Goal: Task Accomplishment & Management: Use online tool/utility

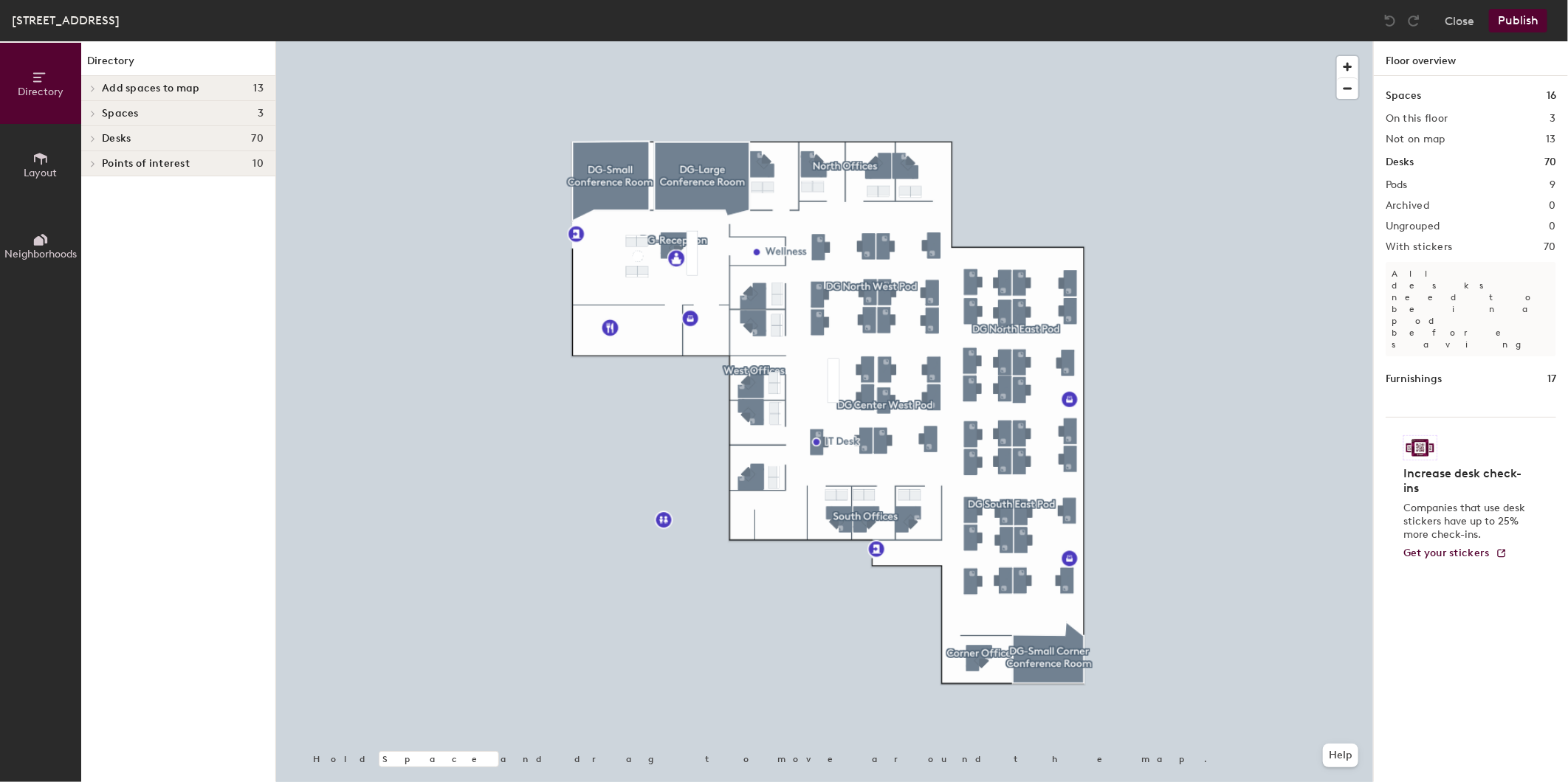
click at [92, 135] on icon at bounding box center [92, 138] width 6 height 7
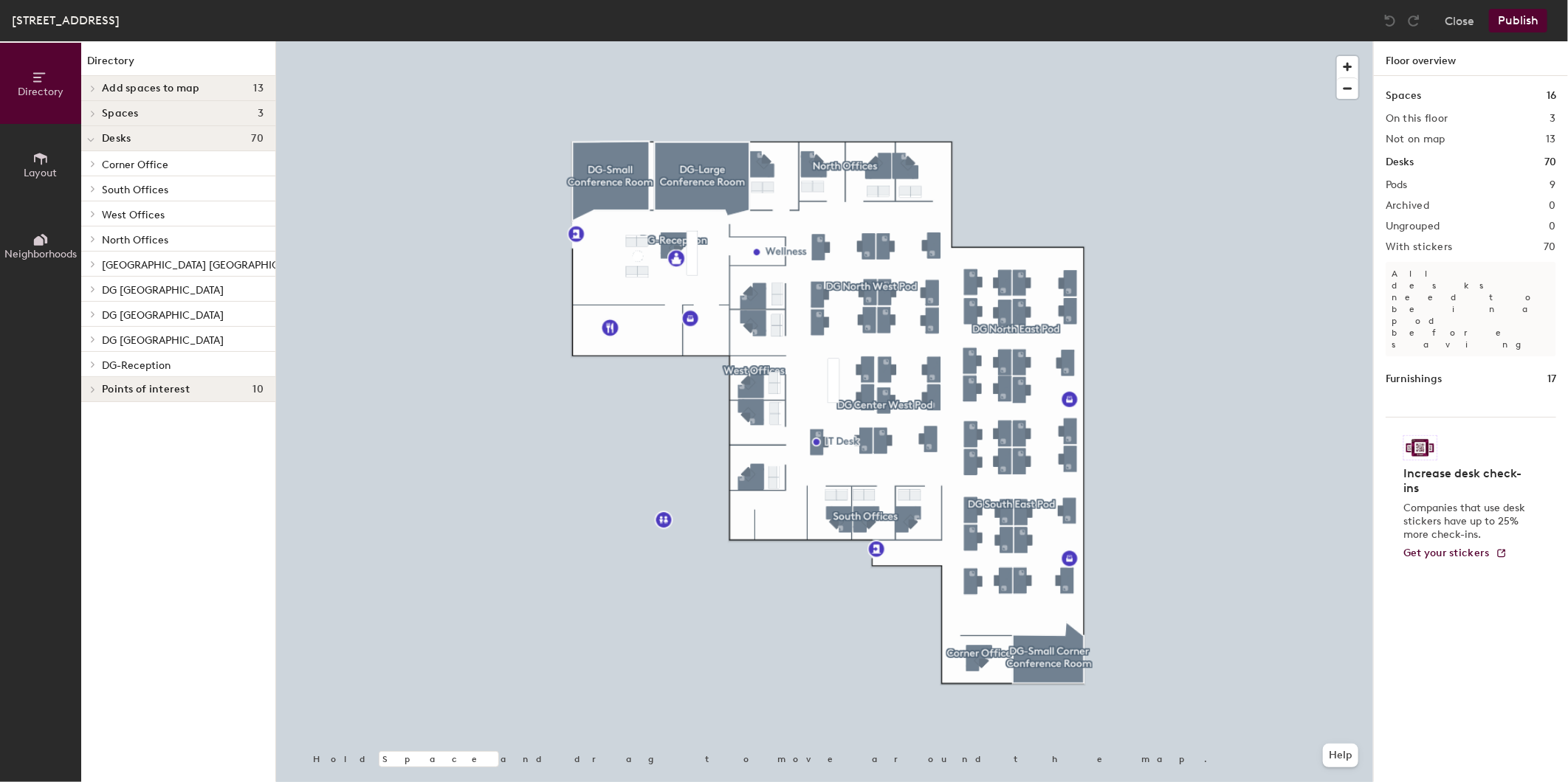
click at [135, 163] on span "Corner Office" at bounding box center [135, 165] width 66 height 13
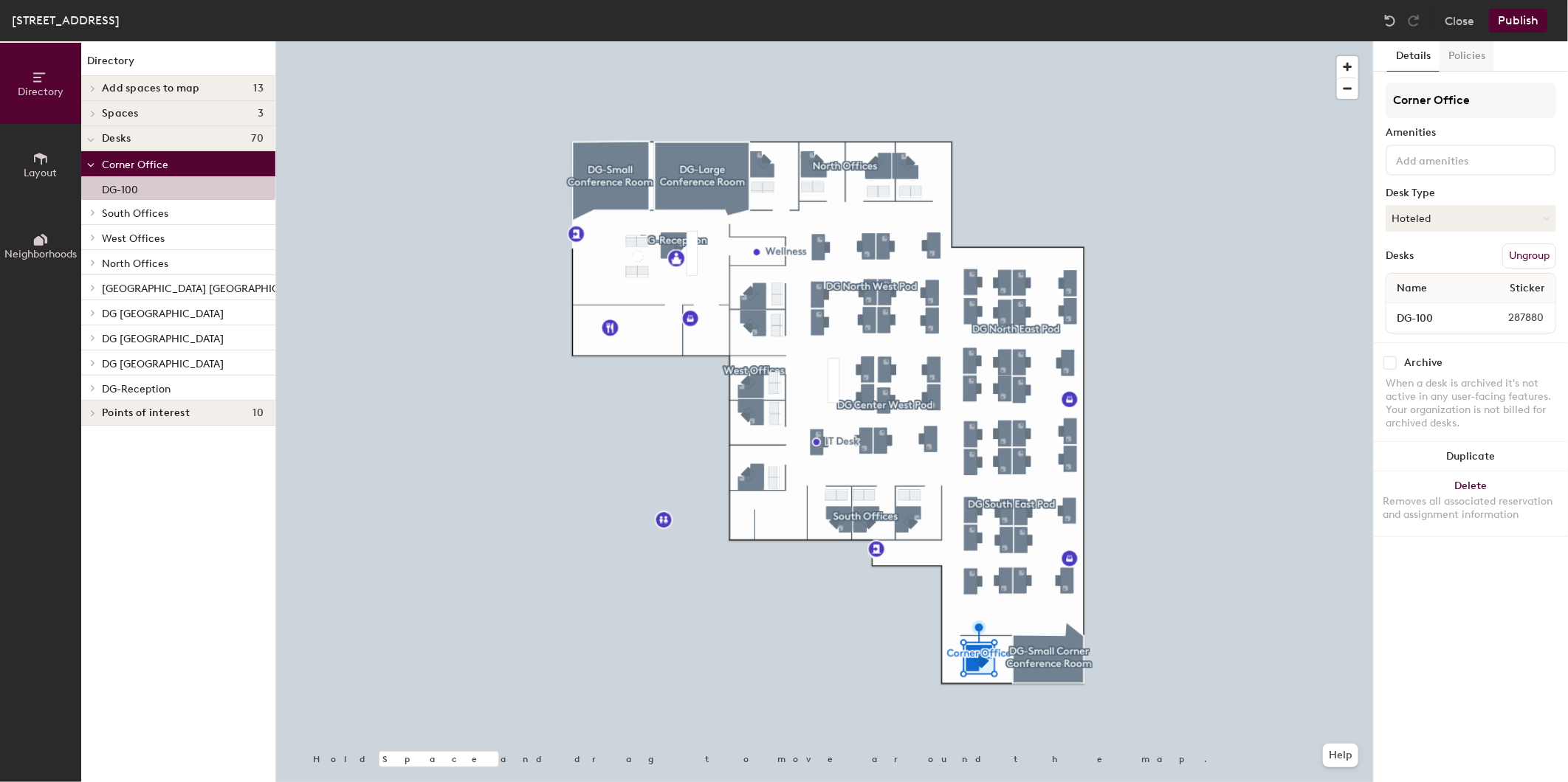
click at [1468, 57] on button "Policies" at bounding box center [1467, 56] width 54 height 30
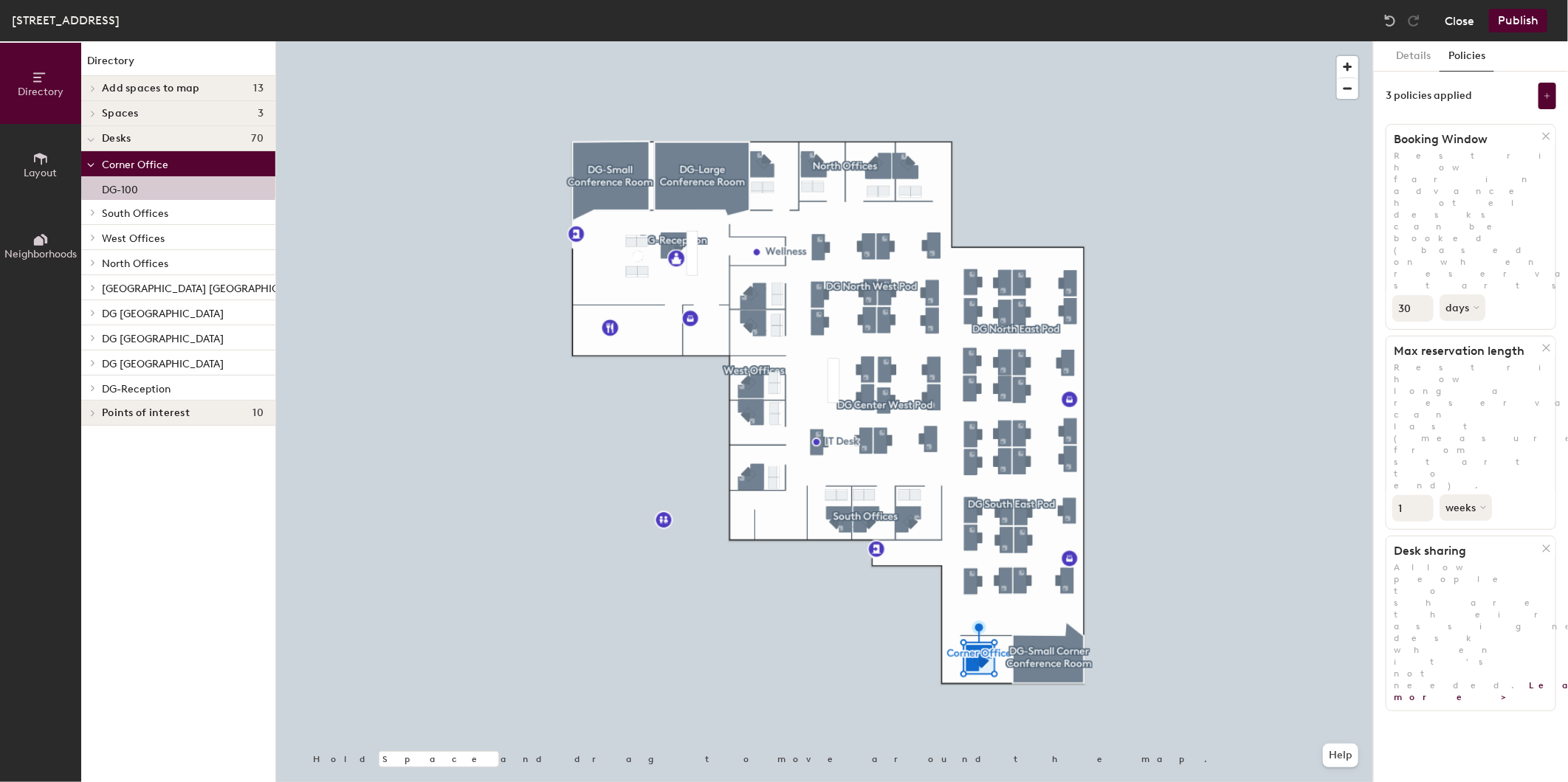
click at [1459, 18] on button "Close" at bounding box center [1459, 21] width 29 height 24
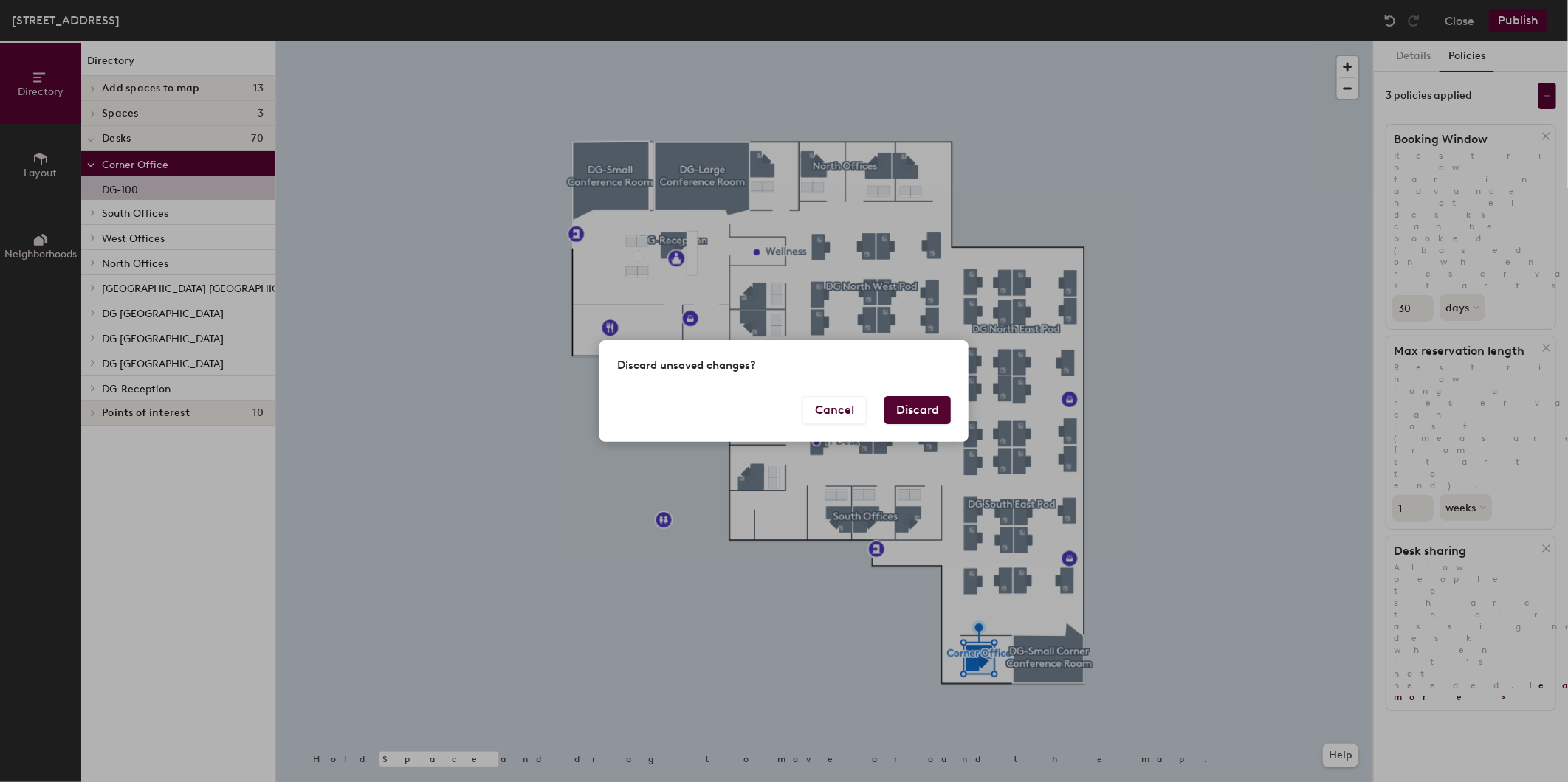
click at [916, 417] on button "Discard" at bounding box center [917, 410] width 66 height 28
